Goal: Navigation & Orientation: Find specific page/section

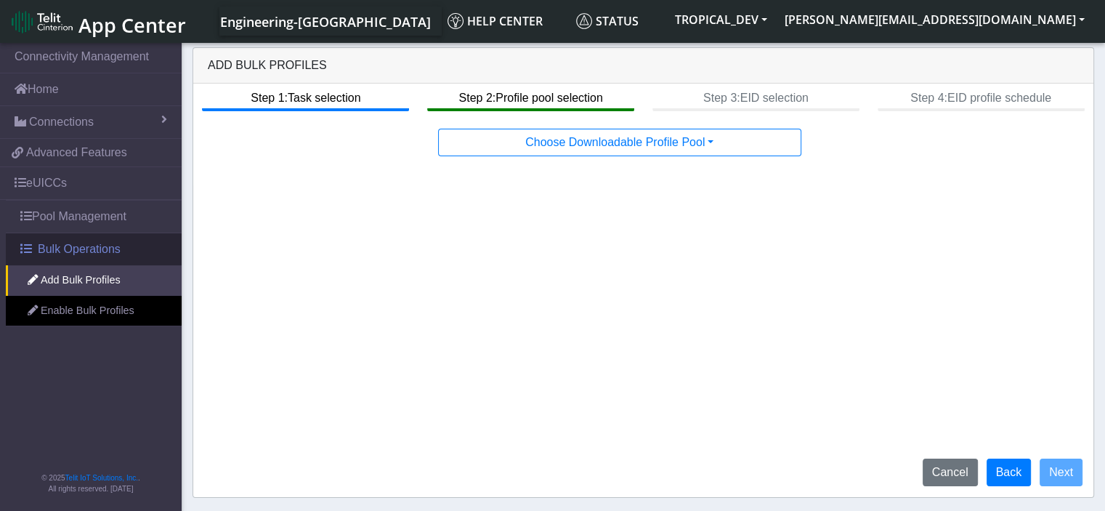
click at [38, 251] on span "Bulk Operations" at bounding box center [79, 248] width 83 height 17
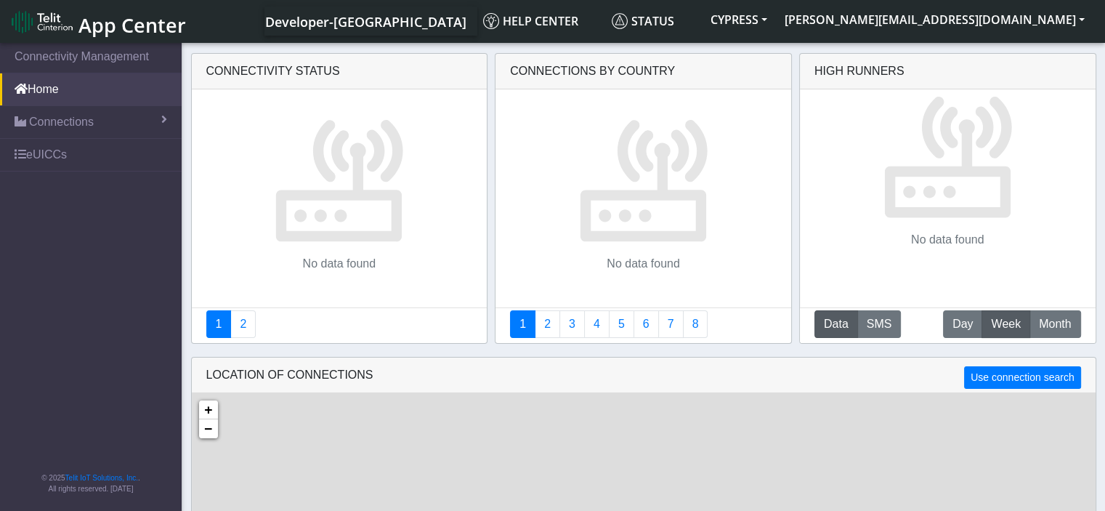
click at [109, 26] on span "App Center" at bounding box center [132, 25] width 108 height 27
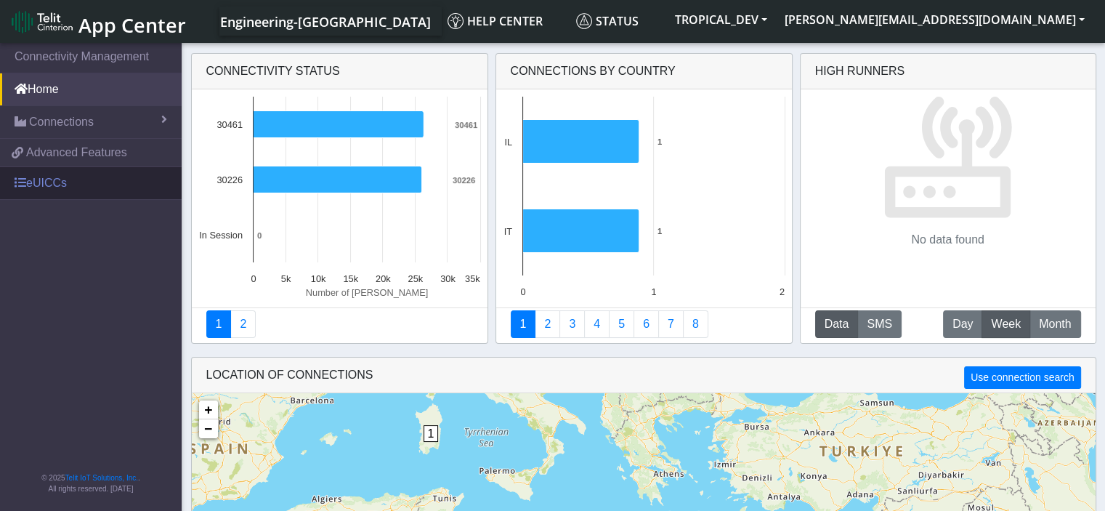
click at [36, 179] on link "eUICCs" at bounding box center [91, 183] width 182 height 32
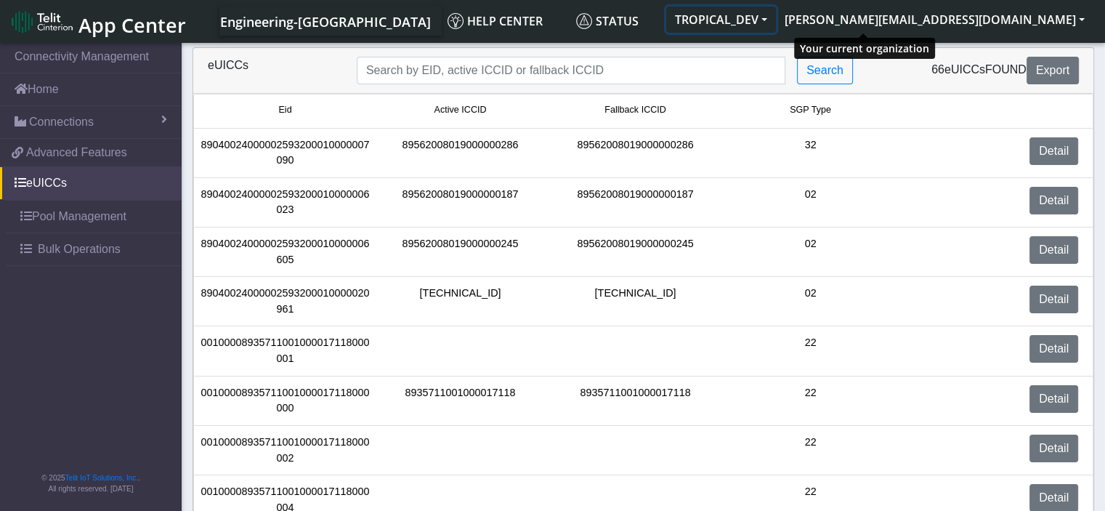
click at [776, 21] on button "TROPICAL_DEV" at bounding box center [721, 20] width 110 height 26
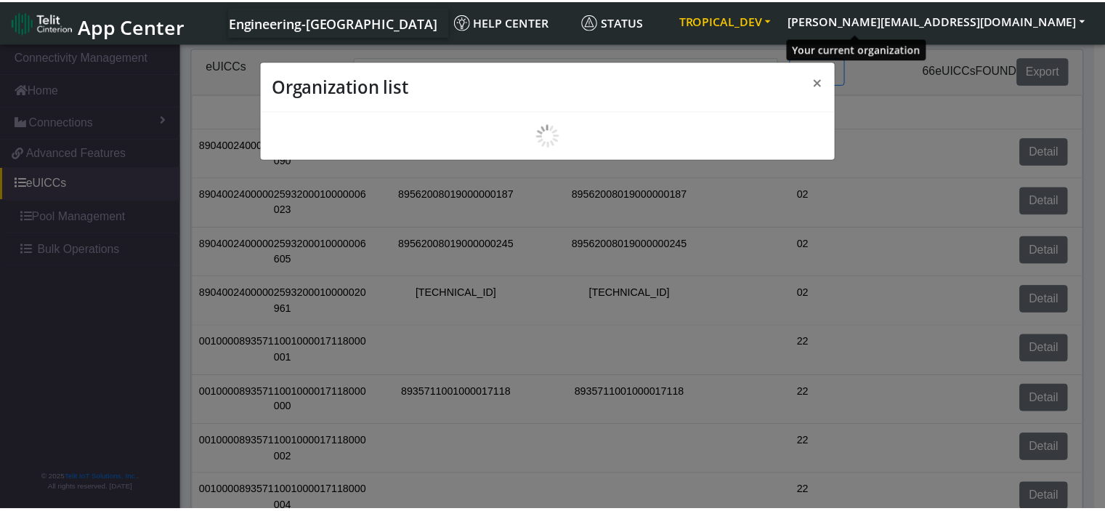
scroll to position [5, 0]
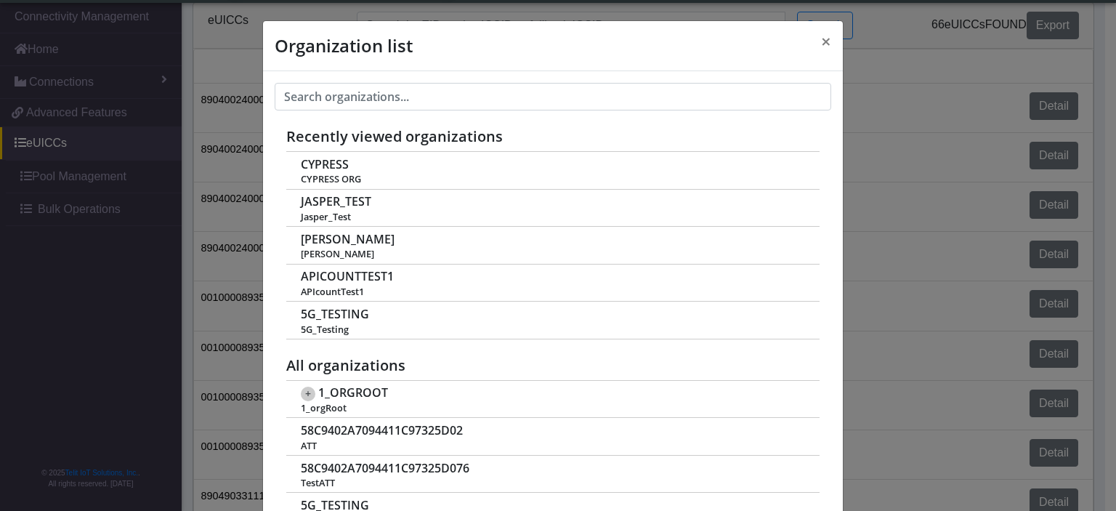
click at [163, 240] on div "Organization list × Recently viewed organizations CYPRESS CYPRESS ORG [PERSON_N…" at bounding box center [558, 255] width 1116 height 511
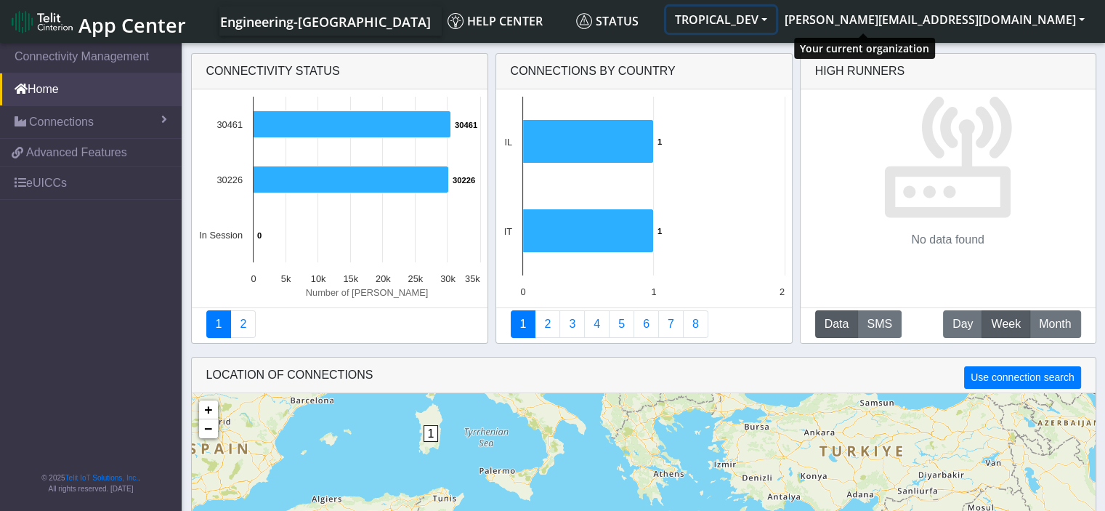
click at [776, 19] on button "TROPICAL_DEV" at bounding box center [721, 20] width 110 height 26
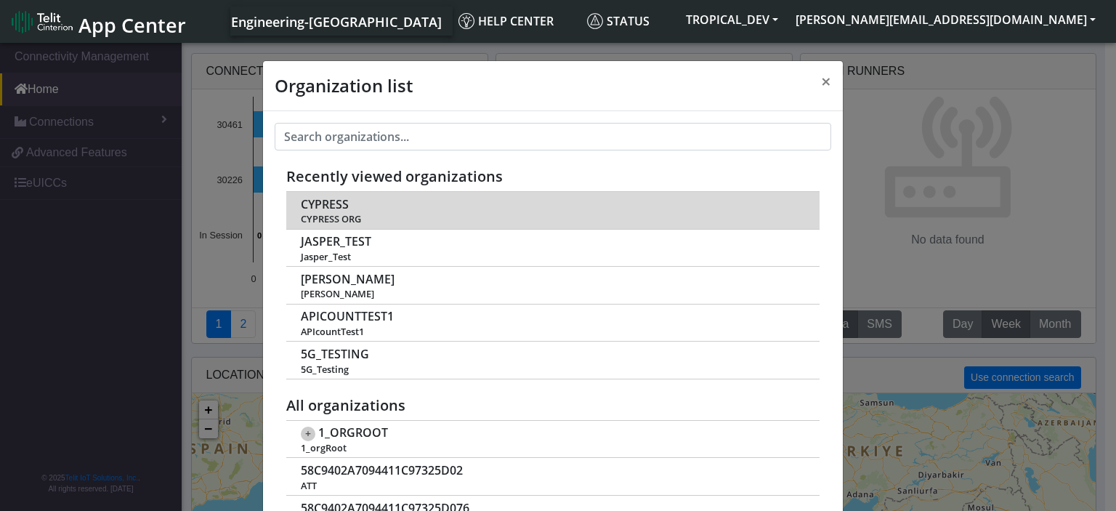
scroll to position [5, 0]
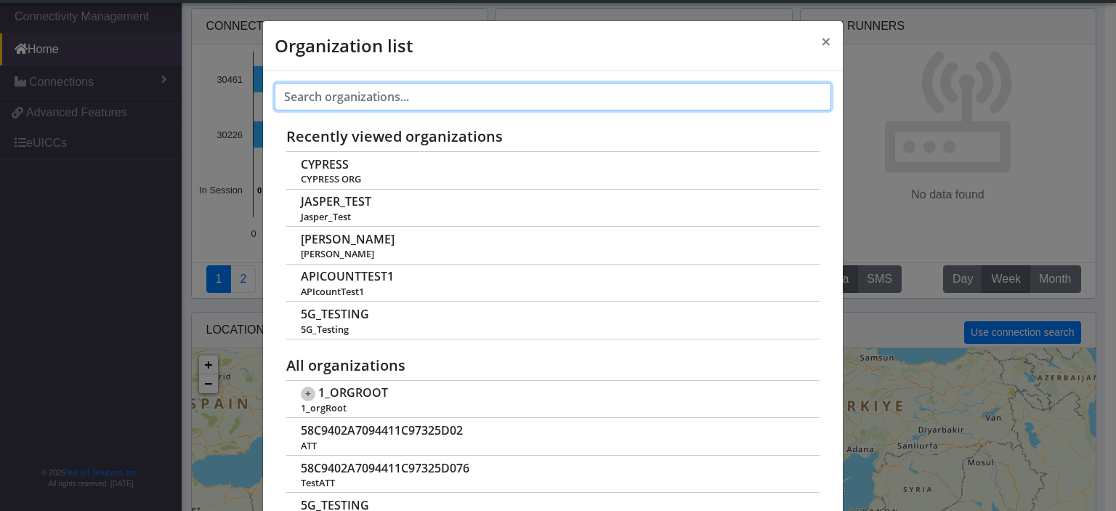
click at [523, 92] on input "text" at bounding box center [553, 97] width 556 height 28
type input "a"
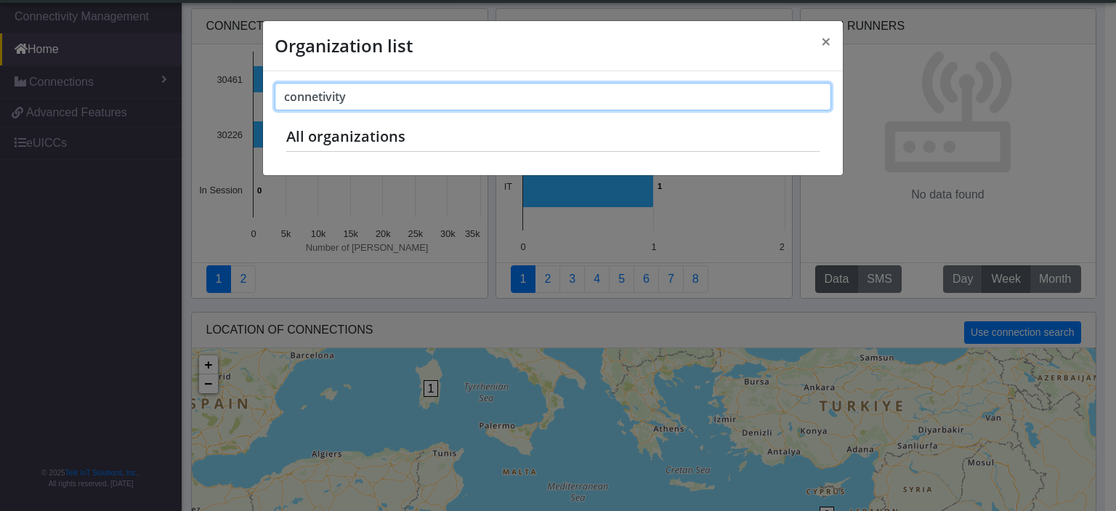
type input "connetivity"
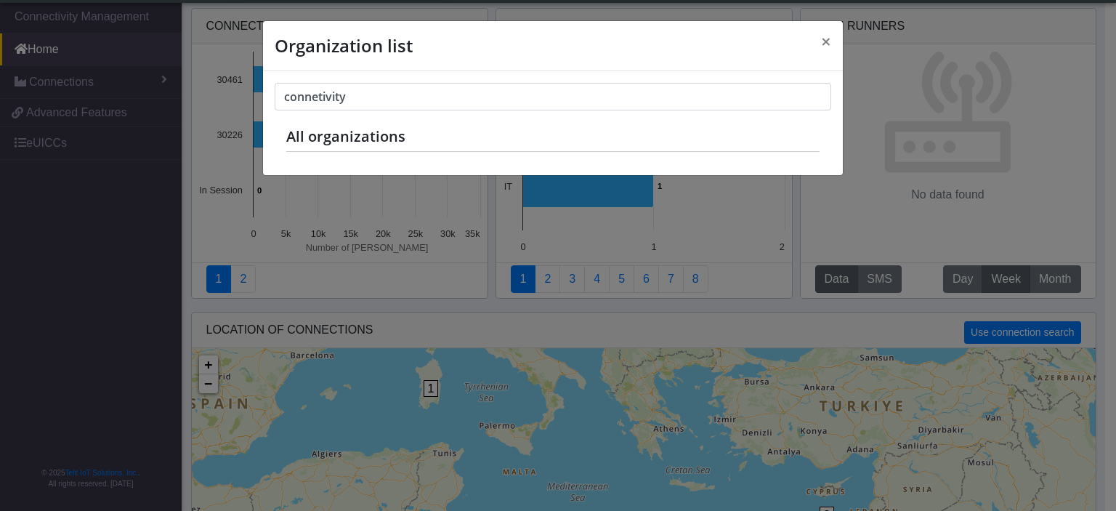
click at [150, 296] on div "Organization list × connetivity Recently viewed organizations CYPRESS CYPRESS O…" at bounding box center [558, 255] width 1116 height 511
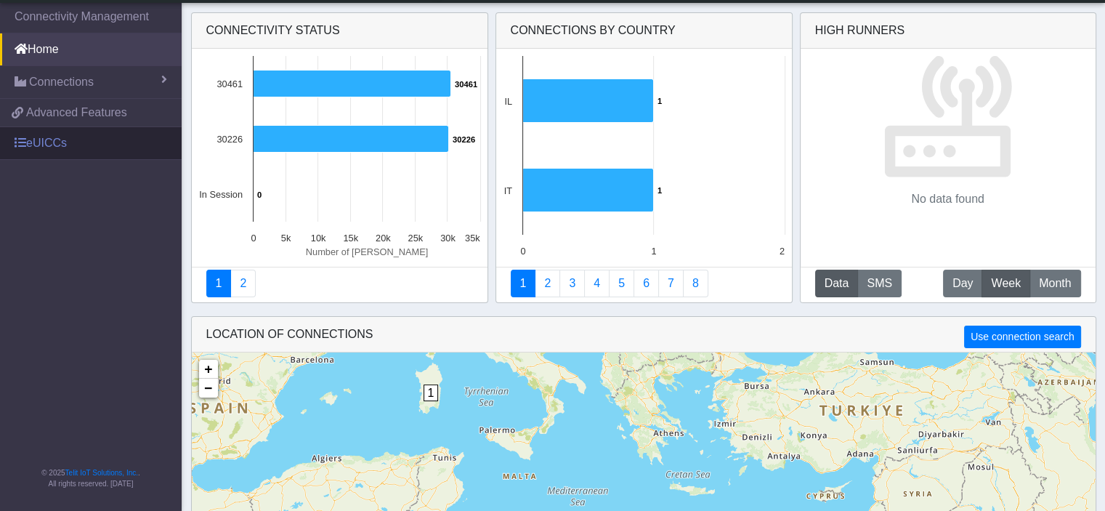
scroll to position [0, 0]
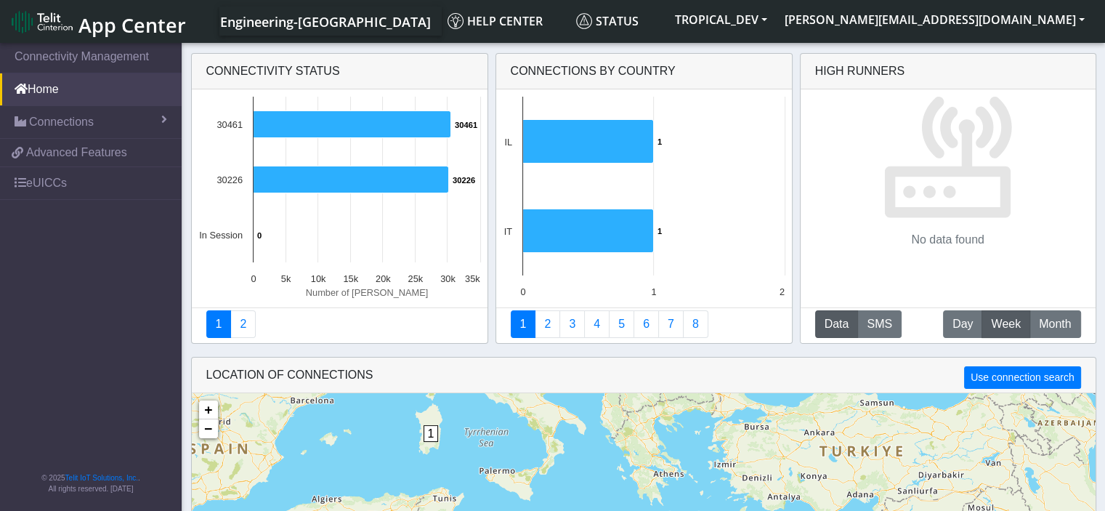
click at [129, 28] on span "App Center" at bounding box center [132, 25] width 108 height 27
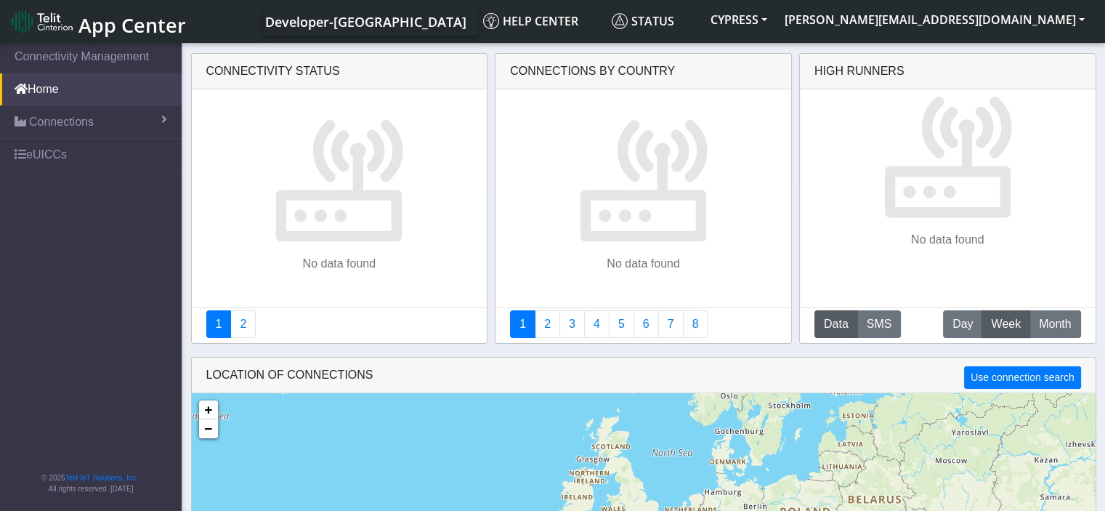
click at [132, 33] on span "App Center" at bounding box center [132, 25] width 108 height 27
